Goal: Information Seeking & Learning: Check status

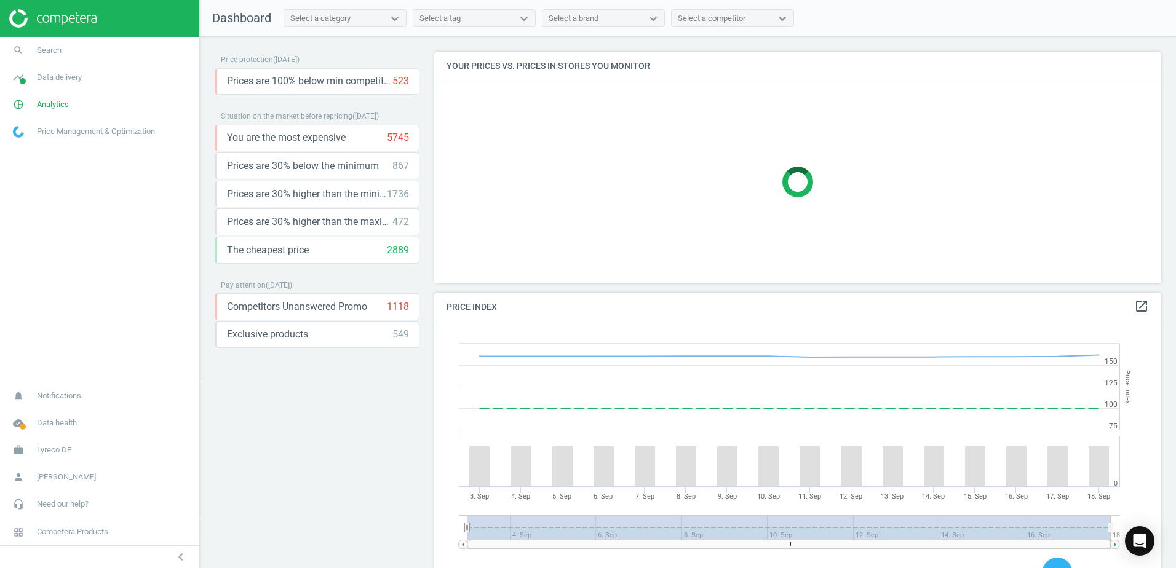
scroll to position [302, 737]
click at [84, 12] on img at bounding box center [52, 18] width 87 height 18
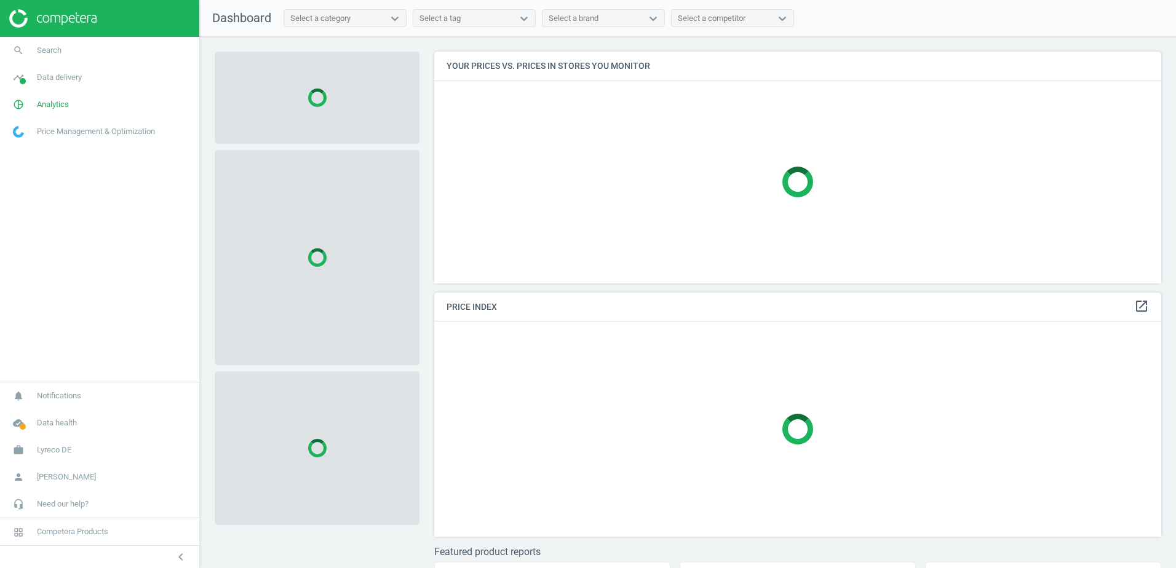
scroll to position [250, 737]
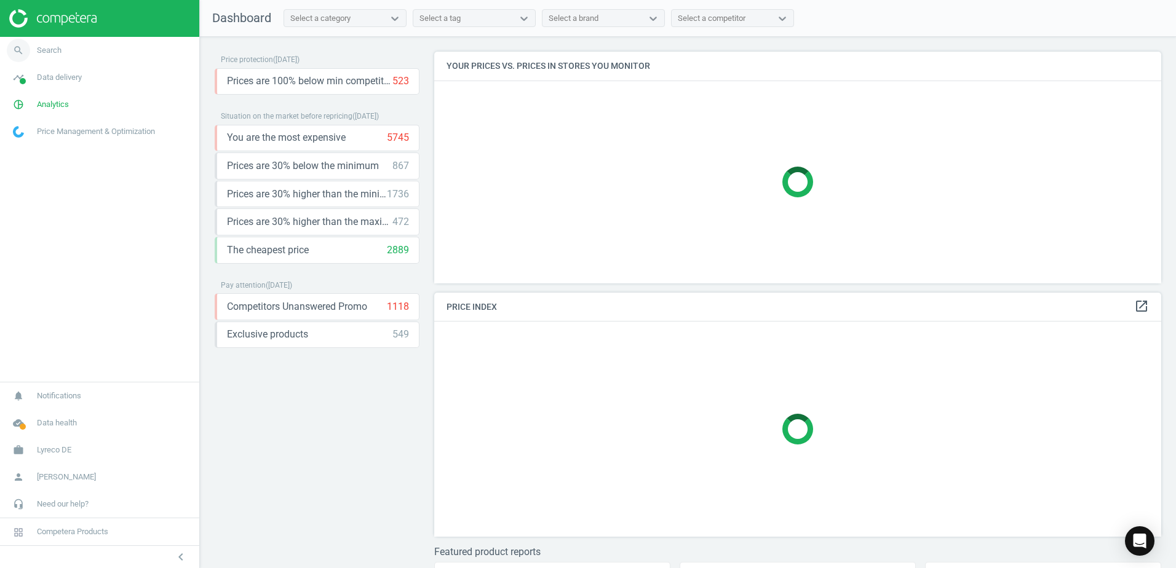
click at [43, 55] on span "Search" at bounding box center [49, 50] width 25 height 11
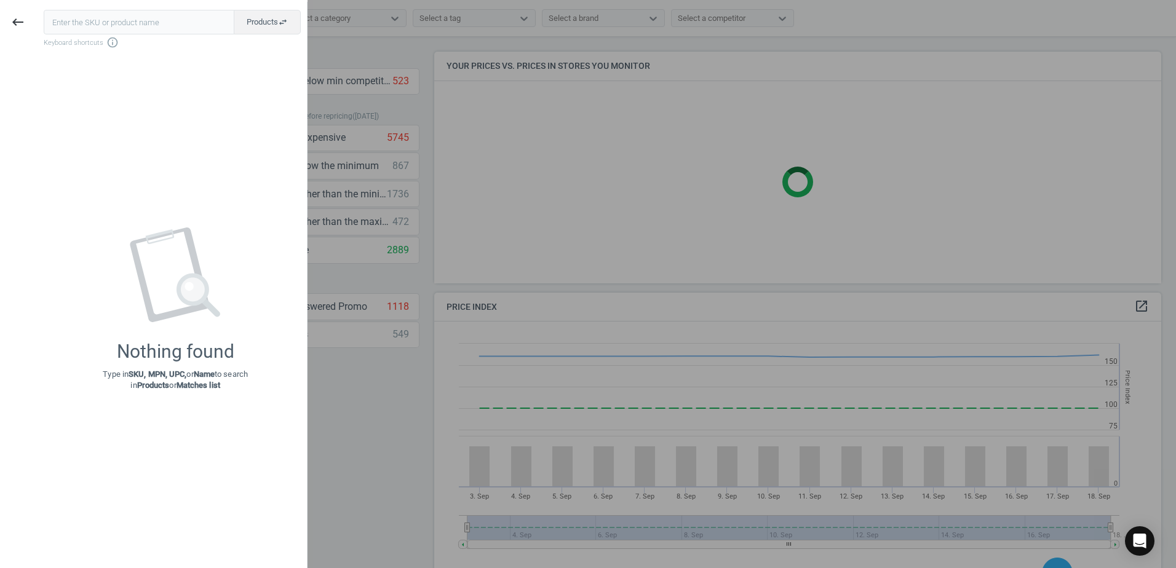
scroll to position [302, 737]
click at [426, 107] on div at bounding box center [588, 284] width 1176 height 568
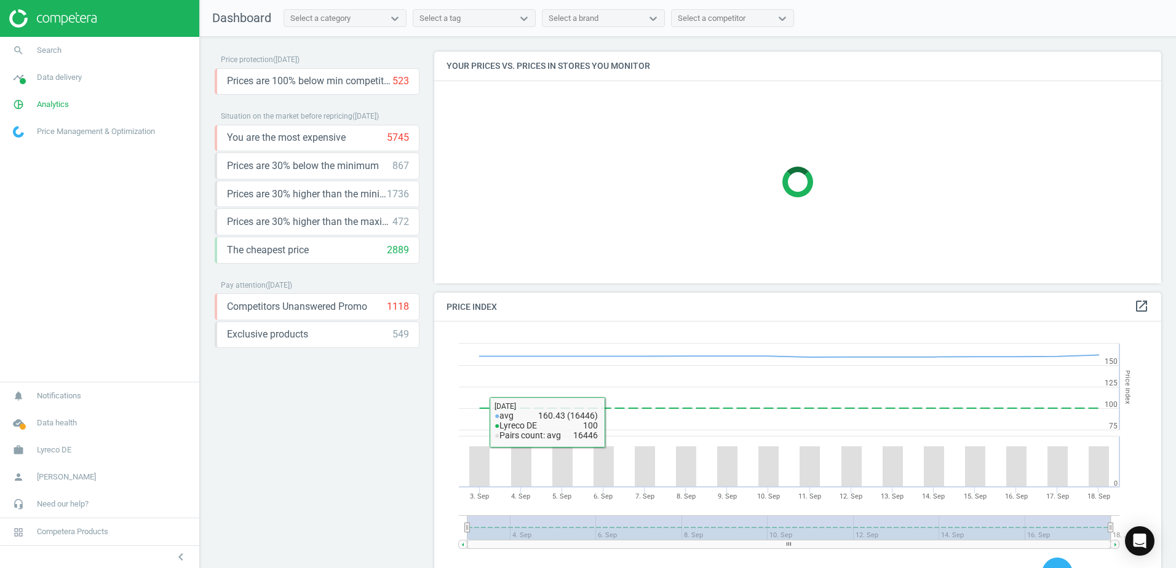
drag, startPoint x: 352, startPoint y: 490, endPoint x: 342, endPoint y: 491, distance: 10.5
click at [351, 490] on div "Price protection ( [DATE] ) Prices are 100% below min competitor 523 keyboard_a…" at bounding box center [317, 306] width 205 height 508
click at [404, 86] on icon "keyboard_arrow_down" at bounding box center [406, 81] width 15 height 15
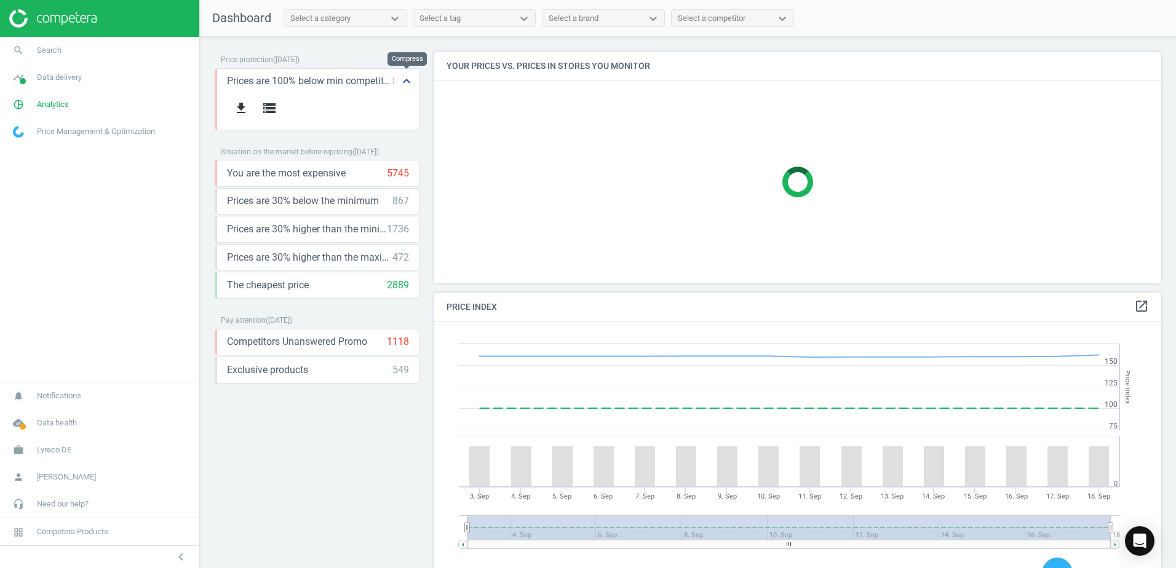
click at [402, 84] on icon "keyboard_arrow_up" at bounding box center [406, 81] width 15 height 15
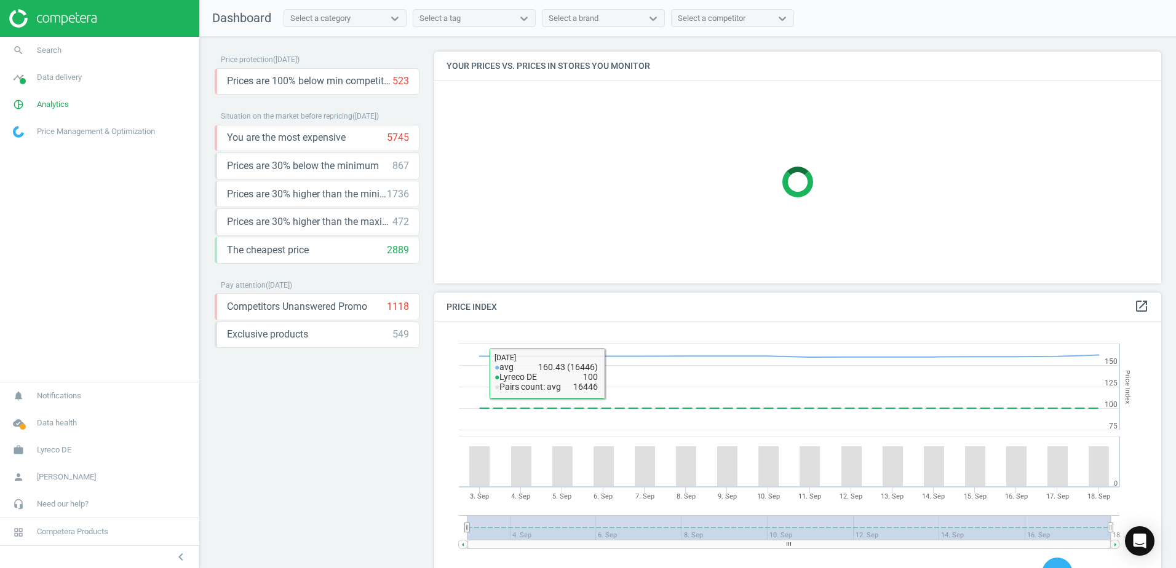
click at [394, 381] on div "Price protection ( [DATE] ) Prices are 100% below min competitor 523 keyboard_a…" at bounding box center [317, 306] width 205 height 508
